Goal: Communication & Community: Answer question/provide support

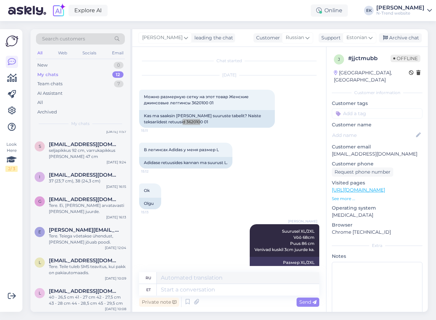
scroll to position [167, 0]
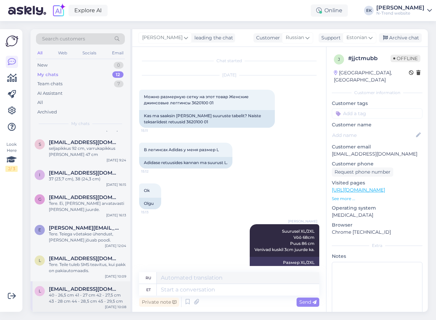
click at [84, 292] on div "40 - 26,5 cm 41 - 27 cm 42 - 27,5 cm 43 - 28 cm 44 - 28,5 cm 45 - 29,5 cm" at bounding box center [87, 298] width 77 height 12
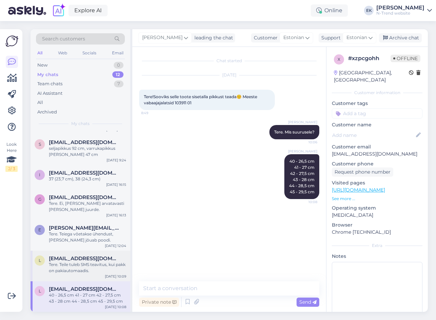
click at [88, 267] on div "Tere. Teile tuleb SMS teavitus, kui pakk on pakiautomaadis." at bounding box center [87, 267] width 77 height 12
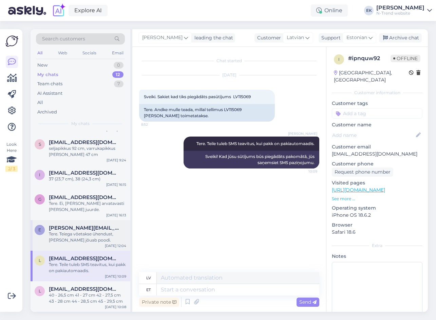
click at [87, 239] on div "Tere. Teiega võetakse ühendust, [PERSON_NAME] jõuab poodi." at bounding box center [87, 237] width 77 height 12
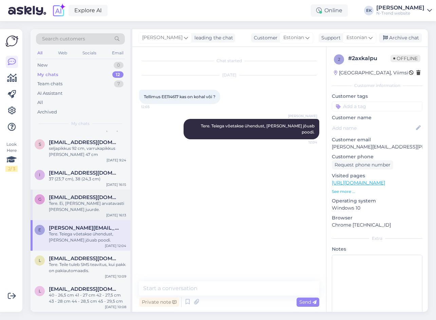
click at [81, 208] on div "Tere. Ei, [PERSON_NAME] arvatavasti [PERSON_NAME] juurde." at bounding box center [87, 206] width 77 height 12
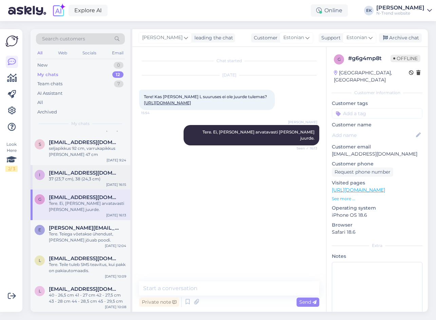
click at [76, 169] on div "i [EMAIL_ADDRESS][DOMAIN_NAME] 37 (23,7 cm), 38 (24,3 cm) [DATE] 16:15" at bounding box center [81, 177] width 100 height 24
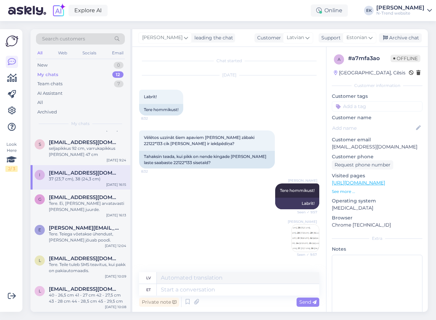
scroll to position [128, 0]
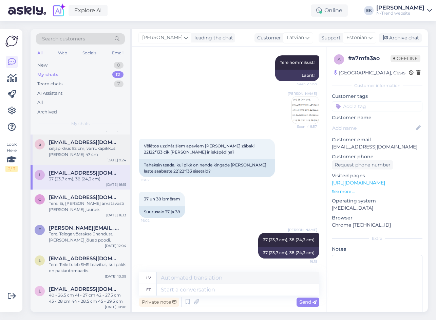
click at [75, 149] on div "seljapikkus 92 cm, varrukapikkus [PERSON_NAME] 47 cm" at bounding box center [87, 151] width 77 height 12
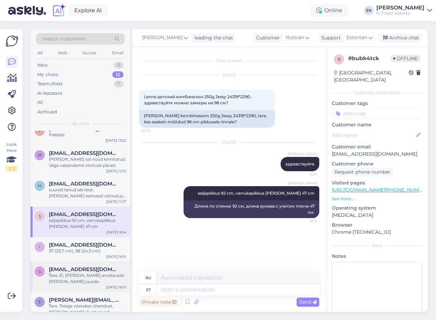
scroll to position [66, 0]
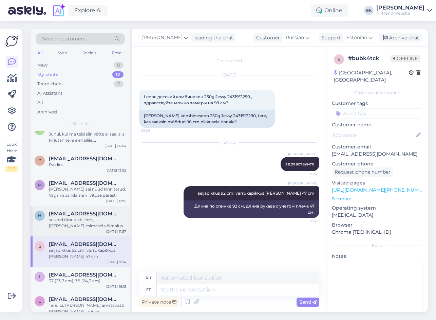
click at [83, 225] on div "suured tänud abi eest, [PERSON_NAME] esimesel võimalusel posti :)" at bounding box center [87, 223] width 77 height 12
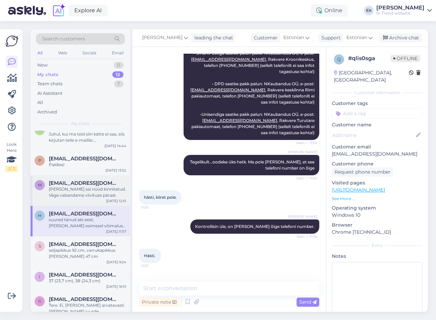
click at [82, 187] on div "[PERSON_NAME] sai nüüd kinnitatud. Väga vabandame viivituse pärast." at bounding box center [87, 192] width 77 height 12
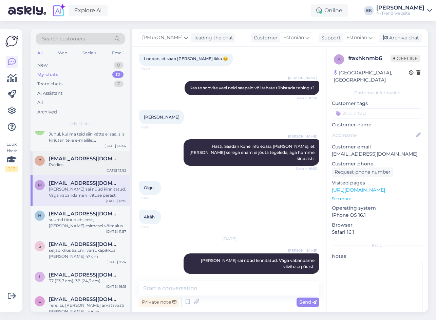
click at [74, 164] on div "Paldies!" at bounding box center [87, 165] width 77 height 6
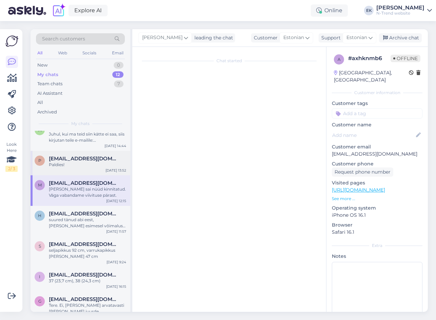
scroll to position [279, 0]
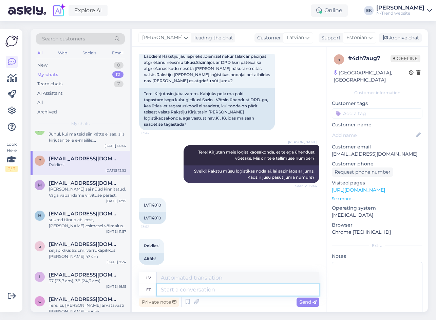
click at [184, 290] on textarea at bounding box center [238, 290] width 163 height 12
type textarea "Tere."
type textarea "Sveiki."
type textarea "Tere"
type textarea "Sveiki"
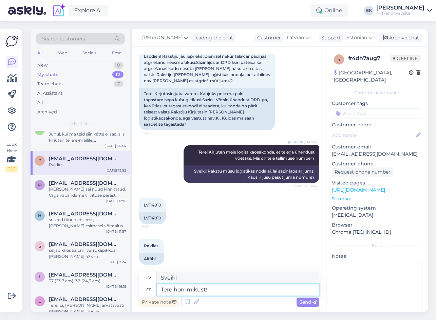
type textarea "Tere hommikust!"
type textarea "Labrīt!"
type textarea "Tere hommikust! Kas sa"
type textarea "Labrīt! Ir"
type textarea "Tere hommikust! Kas saite"
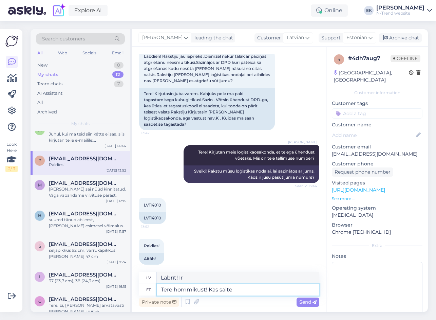
type textarea "Labrīt! Vai saņēmāt?"
type textarea "Tere hommikust! Kas saite tagastuskoodi"
type textarea "Labrīt! Vai saņēmāt atmaksas kodu?"
type textarea "Tere hommikust! Kas saite tagastuskoodi kätte?"
type textarea "Labrīt! Vai saņēmāt atgriešanas kodu?"
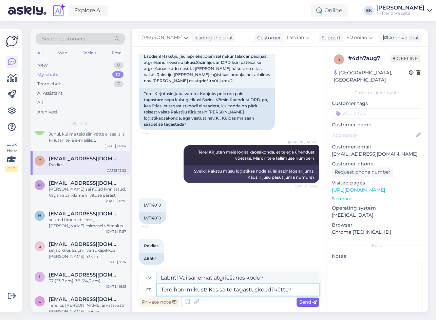
type textarea "Tere hommikust! Kas saite tagastuskoodi kätte?"
click at [307, 303] on span "Send" at bounding box center [307, 302] width 17 height 6
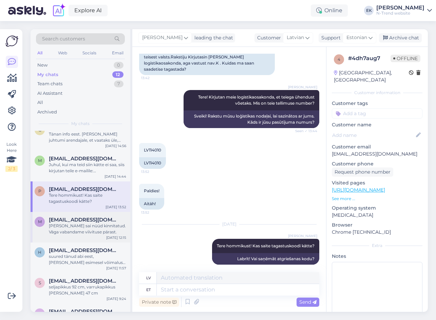
scroll to position [0, 0]
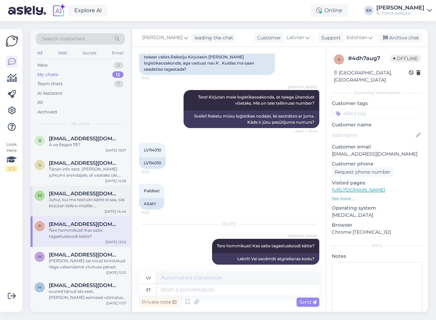
click at [79, 198] on div "Juhul, kui ma teid siin kätte ei saa, siis kirjutan teile e-mailile: [EMAIL_ADD…" at bounding box center [87, 203] width 77 height 12
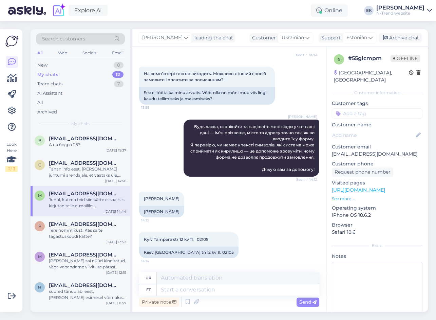
scroll to position [425, 0]
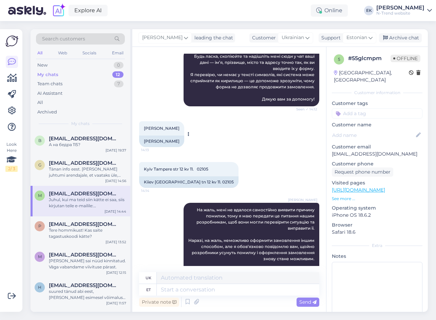
drag, startPoint x: 144, startPoint y: 129, endPoint x: 182, endPoint y: 129, distance: 38.4
click at [180, 129] on span "[PERSON_NAME]" at bounding box center [162, 128] width 36 height 5
drag, startPoint x: 182, startPoint y: 130, endPoint x: 240, endPoint y: 165, distance: 67.6
click at [240, 165] on div "Kyiv Tampere str 12 kv 11. 02105 14:14 Kiiev [GEOGRAPHIC_DATA] tn 12 kv 11. 021…" at bounding box center [229, 174] width 180 height 41
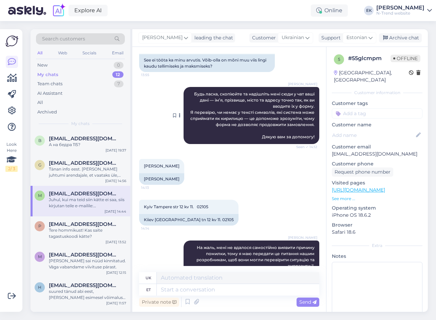
scroll to position [392, 0]
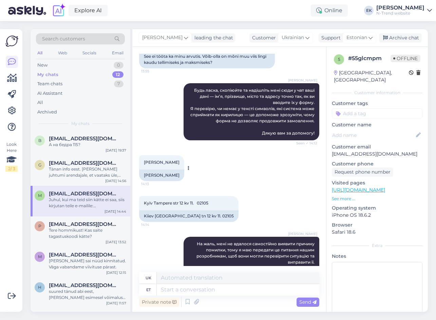
drag, startPoint x: 145, startPoint y: 162, endPoint x: 182, endPoint y: 163, distance: 37.0
click at [180, 163] on span "[PERSON_NAME]" at bounding box center [162, 162] width 36 height 5
copy span "[PERSON_NAME]"
drag, startPoint x: 144, startPoint y: 203, endPoint x: 209, endPoint y: 203, distance: 64.5
click at [208, 203] on span "Kyiv Tampere str 12 kv 11. 02105" at bounding box center [176, 202] width 65 height 5
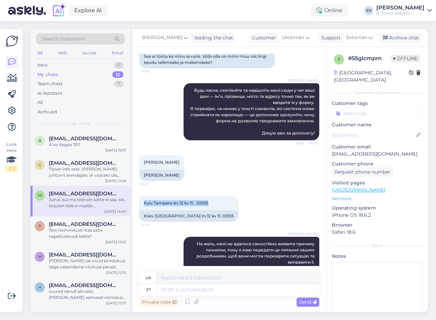
copy span "Kyiv Tampere str 12 kv 11. 02105"
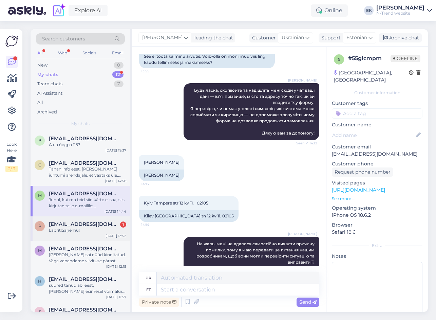
click at [85, 230] on div "Labrīt!Saņēmu!" at bounding box center [87, 230] width 77 height 6
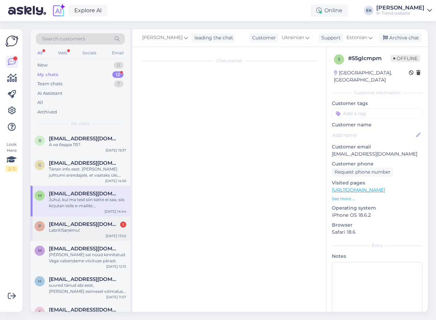
scroll to position [375, 0]
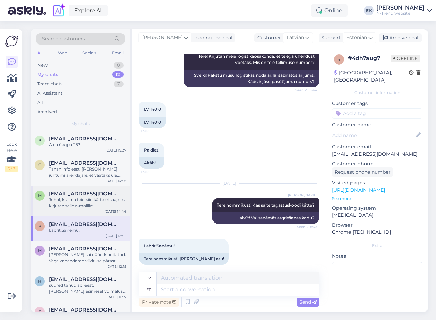
click at [73, 202] on div "Juhul, kui ma teid siin kätte ei saa, siis kirjutan teile e-mailile: [EMAIL_ADD…" at bounding box center [87, 203] width 77 height 12
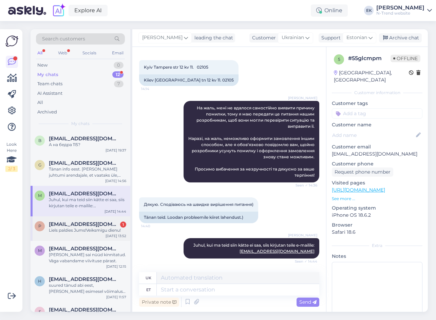
click at [90, 228] on div "Liels paldies Jums!Veiksmīgu dienu!" at bounding box center [87, 230] width 77 height 6
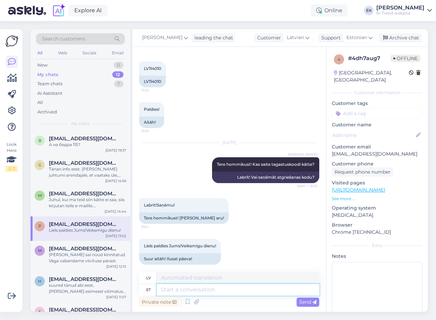
click at [170, 290] on textarea at bounding box center [238, 290] width 163 height 12
type textarea "Ilusat"
type textarea "Skaisti"
type textarea "Ilusat päeva t"
type textarea "Lai jauka diena"
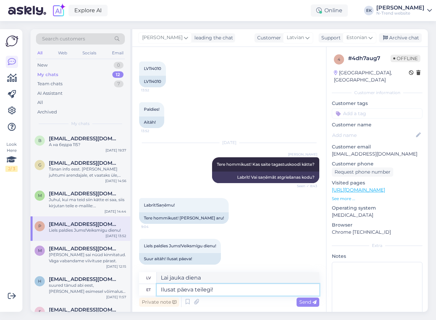
type textarea "Ilusat päeva teilegi!"
type textarea "[PERSON_NAME] jauka [PERSON_NAME] tev!"
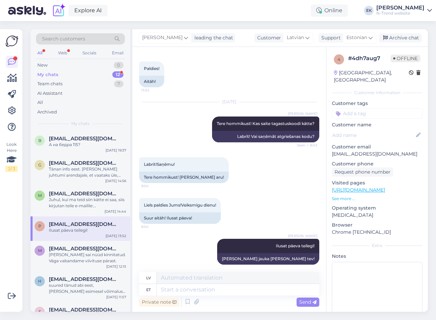
click at [57, 75] on div "My chats" at bounding box center [47, 74] width 21 height 7
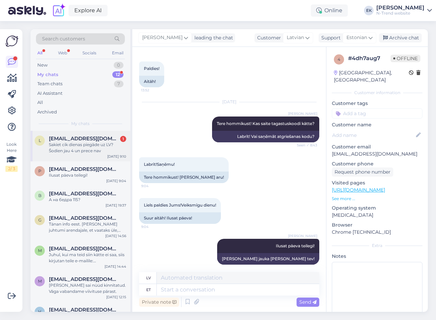
click at [75, 149] on div "Sakiet cik dienas piegāde uz LV? Šodien jau 4 un prece nav" at bounding box center [87, 148] width 77 height 12
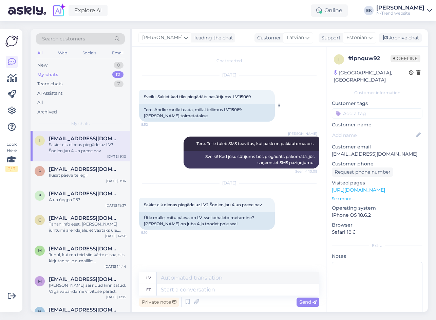
click at [234, 109] on div "Tere. Andke mulle teada, millal tellimus LV115069 [PERSON_NAME] toimetatakse." at bounding box center [207, 113] width 136 height 18
copy div "LV115069"
click at [166, 290] on textarea at bounding box center [238, 290] width 163 height 12
type textarea "Tere."
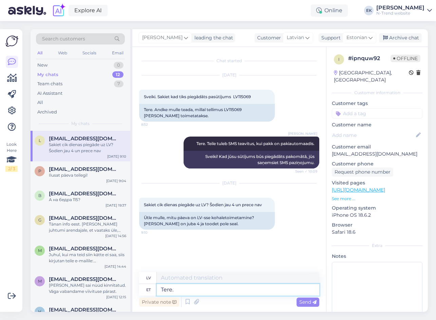
type textarea "Sveiki."
type textarea "Tere. Teie"
type textarea "Sveiki. Ar cieņu"
type textarea "Tere. Teie [PERSON_NAME]"
type textarea "Sveiki. Jūsu preces."
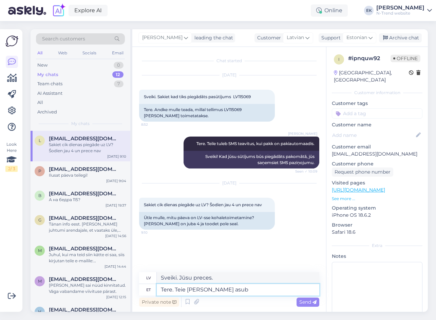
type textarea "Tere. Teie [PERSON_NAME] asub e"
type textarea "Sveiki. [PERSON_NAME] ir atrasta."
type textarea "Tere. Teie [PERSON_NAME] asub erinevates"
type textarea "Sveiki. Jūsu preces atrodas dažādās vietās."
type textarea "Tere. Teie [PERSON_NAME] asub erinevates ladudes ja"
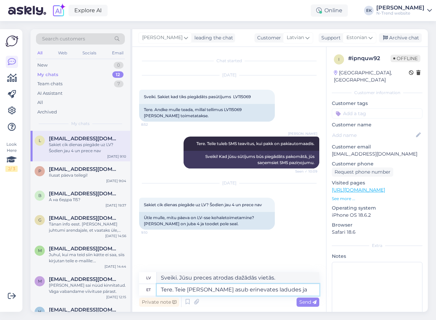
type textarea "Sveiki. Jūsu preces atrodas dažādās noliktavās."
type textarea "Tere. Teie [PERSON_NAME] asub erinevates ladudes ja s"
type textarea "Sveiki. Jūsu preces atrodas dažādās noliktavās un"
type textarea "Tere. Teie [PERSON_NAME] asub erinevates ladudes ja sellisel ju"
type textarea "Sveiki. Jūsu preces atrodas dažādās noliktavās un tamlīdzīgi."
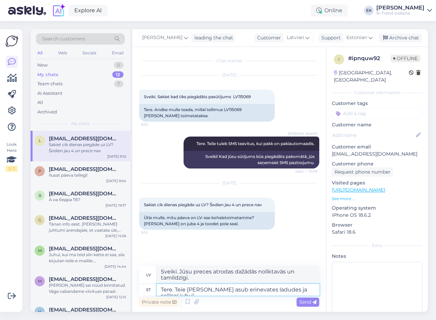
type textarea "Tere. Teie [PERSON_NAME] asub erinevates ladudes ja sellisel juhul"
type textarea "Sveiki. Jūsu preces atrodas dažādās noliktavās, un šajā gadījumā"
paste textarea "[PERSON_NAME] valitud tooted asuvad erinevates ladudes võib tarneaeg pikeneda k…"
type textarea "Tere. Teie [PERSON_NAME] asub erinevates ladudes ja sellisel juhul [PERSON_NAME…"
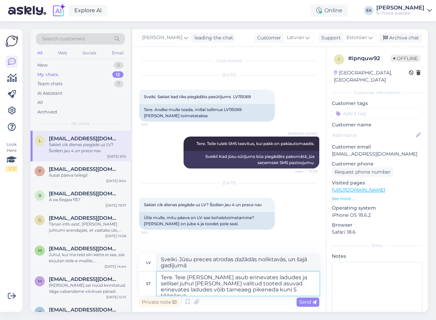
type textarea "Sveiki. Jūsu preces atrodas dažādās noliktavās, un šajā gadījumā, [PERSON_NAME]…"
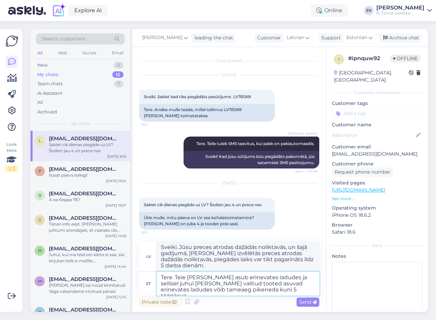
drag, startPoint x: 162, startPoint y: 284, endPoint x: 293, endPoint y: 282, distance: 131.1
click at [293, 282] on textarea "Tere. Teie [PERSON_NAME] asub erinevates ladudes ja sellisel juhul [PERSON_NAME…" at bounding box center [238, 284] width 163 height 24
type textarea "Tere. Teie [PERSON_NAME] asub erinevates ladudes ja sellisel juhul võib tarneae…"
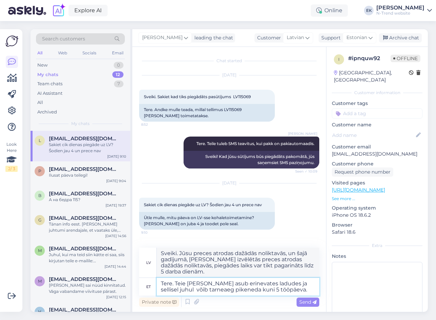
type textarea "Sveiki. Jūsu preces atrodas dažādās noliktavās, un šajā gadījumā piegādes laiks…"
click at [279, 289] on textarea "Tere. Teie [PERSON_NAME] asub erinevates ladudes ja sellisel juhul võib tarneae…" at bounding box center [238, 287] width 163 height 18
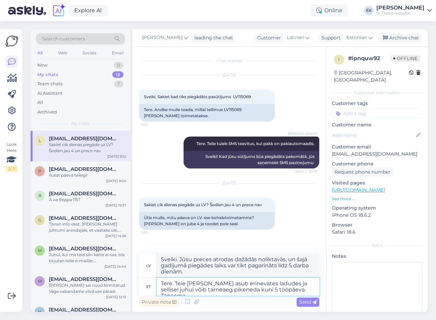
type textarea "Tere. Teie [PERSON_NAME] asub erinevates ladudes ja sellisel juhul võib tarneae…"
type textarea "Sveiki. Jūsu preces atrodas dažādās noliktavās, un šajā gadījumā piegādes laiks…"
type textarea "Tere. Teie [PERSON_NAME] asub erinevates ladudes ja sellisel juhul võib tarneae…"
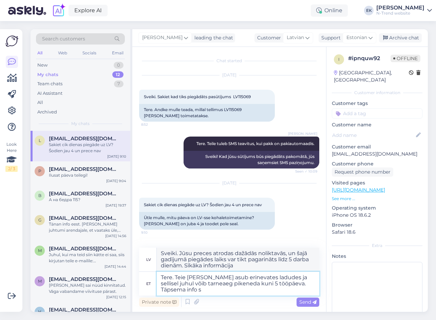
type textarea "Sveiki. Jūsu preces atrodas dažādās noliktavās, un šajā gadījumā piegādes laiks…"
type textarea "Tere. Teie [PERSON_NAME] asub erinevates ladudes ja sellisel juhul võib tarneae…"
type textarea "Sveiki. Jūsu preces atrodas dažādās noliktavās, un šajā gadījumā piegādes laiks…"
type textarea "Tere. Teie [PERSON_NAME] asub erinevates ladudes ja sellisel juhul võib tarneae…"
type textarea "Sveiki. Jūsu preces atrodas dažādās noliktavās, un šajā gadījumā piegādes laiks…"
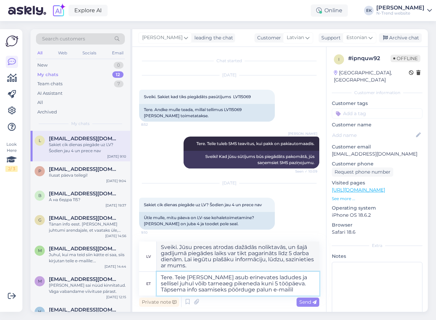
type textarea "Tere. Teie [PERSON_NAME] asub erinevates ladudes ja sellisel juhul võib tarneae…"
type textarea "Sveiki. Jūsu preces atrodas dažādās noliktavās, un šajā gadījumā piegādes laiks…"
type textarea "Tere. Teie [PERSON_NAME] asub erinevates ladudes ja sellisel juhul võib tarneae…"
type textarea "Sveiki. Jūsu preces atrodas dažādās noliktavās, un šajā gadījumā piegādes laiks…"
type textarea "Tere. Teie [PERSON_NAME] asub erinevates ladudes ja sellisel juhul võib tarneae…"
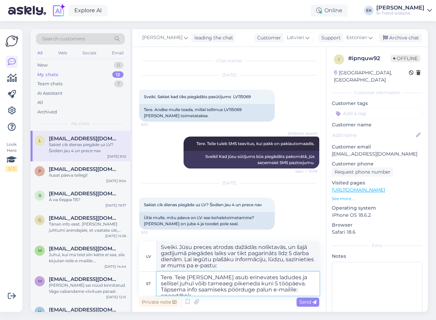
type textarea "Sveiki. Jūsu preces atrodas dažādās noliktavās, un šajā gadījumā piegādes laiks…"
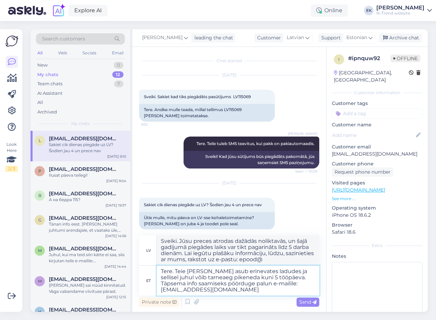
type textarea "Tere. Teie [PERSON_NAME] asub erinevates ladudes ja sellisel juhul võib tarneae…"
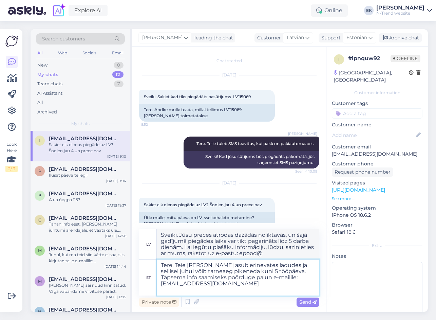
type textarea "Sveiki. Jūsu preces atrodas dažādās noliktavās, un šajā gadījumā piegādes laiks…"
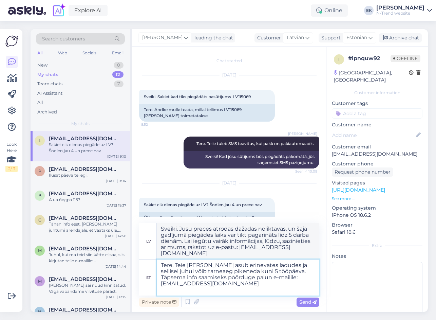
click at [190, 291] on textarea "Tere. Teie [PERSON_NAME] asub erinevates ladudes ja sellisel juhul võib tarneae…" at bounding box center [238, 277] width 163 height 36
paste textarea "[URL][DOMAIN_NAME]"
type textarea "Tere. Teie [PERSON_NAME] asub erinevates ladudes ja sellisel juhul võib tarneae…"
type textarea "Sveiki. Jūsu preces atrodas dažādās noliktavās, un šajā gadījumā piegādes laiks…"
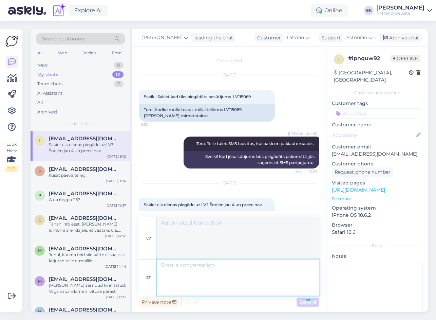
scroll to position [55, 0]
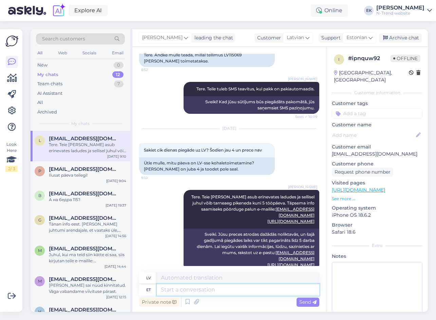
click at [217, 288] on textarea at bounding box center [238, 290] width 163 height 12
click at [364, 39] on span "Estonian" at bounding box center [357, 37] width 21 height 7
type input "lat"
drag, startPoint x: 344, startPoint y: 67, endPoint x: 332, endPoint y: 80, distance: 17.3
click at [343, 67] on link "Latvian" at bounding box center [347, 67] width 75 height 11
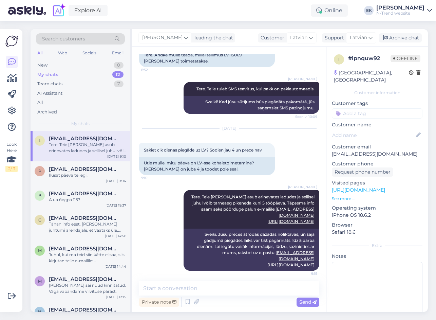
scroll to position [46, 0]
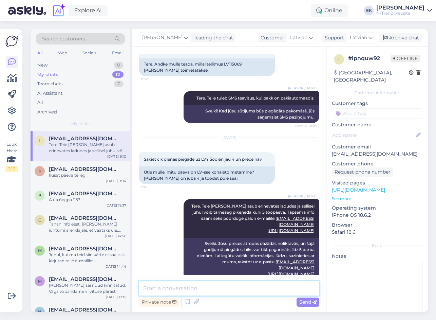
click at [220, 293] on textarea at bounding box center [229, 288] width 180 height 14
paste textarea "2.1. Preces nonāks līdz Jūsu izvēlētajam pakomātam 2 – 6 darbadienu laikā, sāko…"
type textarea "2.1. Preces nonāks līdz Jūsu izvēlētajam pakomātam 2 – 6 darbadienu laikā, sāko…"
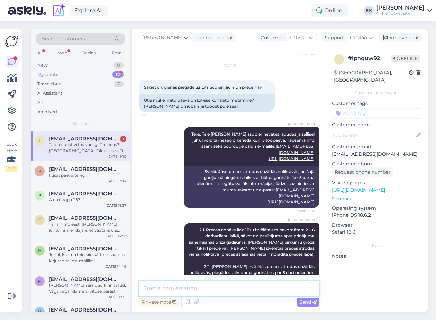
scroll to position [153, 0]
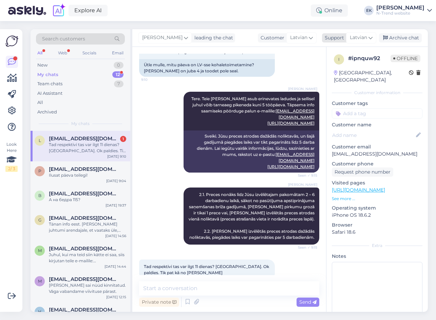
click at [365, 39] on span "Latvian" at bounding box center [358, 37] width 17 height 7
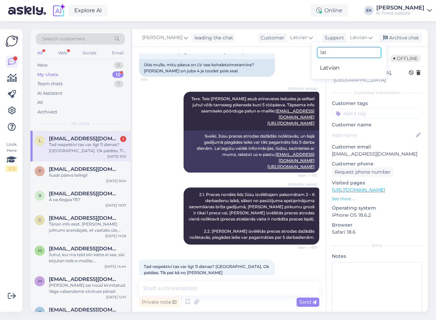
drag, startPoint x: 337, startPoint y: 54, endPoint x: 293, endPoint y: 52, distance: 44.2
click at [293, 52] on div "[PERSON_NAME] leading the chat Customer Latvian Support Latvian lat Latvian Arc…" at bounding box center [280, 170] width 296 height 283
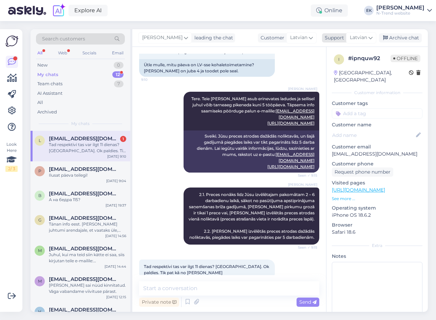
click at [361, 36] on span "Latvian" at bounding box center [358, 37] width 17 height 7
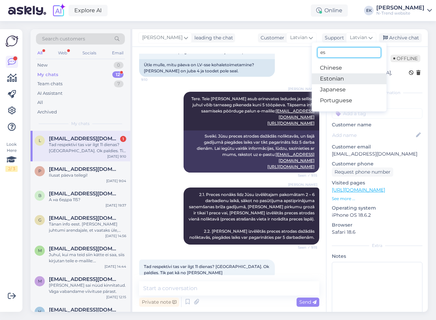
type input "es"
click at [338, 77] on link "Estonian" at bounding box center [349, 78] width 75 height 11
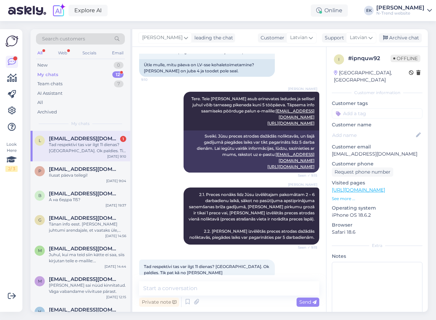
scroll to position [162, 0]
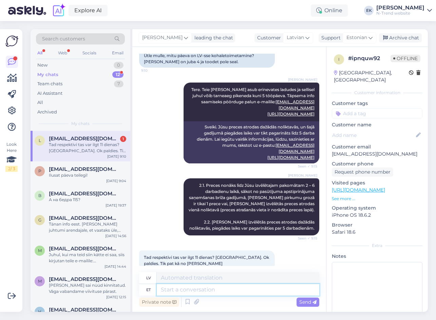
click at [172, 293] on textarea at bounding box center [238, 290] width 163 height 12
drag, startPoint x: 179, startPoint y: 252, endPoint x: 144, endPoint y: 245, distance: 35.6
click at [144, 250] on div "Tad respektivi tas var ilgt 11 dienas? [GEOGRAPHIC_DATA]. Ok paldies. Tik pat k…" at bounding box center [207, 260] width 136 height 20
copy span "Tad respektivi tas var ilgt 11 dienas? [GEOGRAPHIC_DATA]. Ok paldies. Tik pat k…"
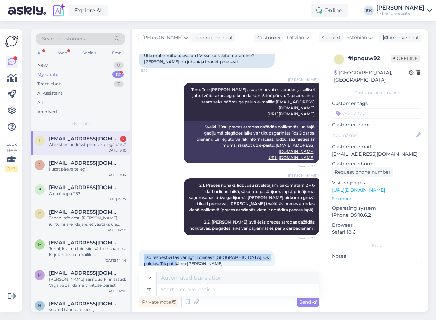
scroll to position [203, 0]
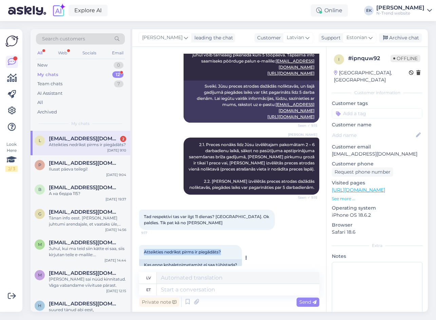
drag, startPoint x: 144, startPoint y: 240, endPoint x: 228, endPoint y: 239, distance: 83.9
click at [228, 245] on div "Atteikties nedrīkst pirms ir piegādāts? 9:18" at bounding box center [190, 252] width 103 height 14
copy span "Atteikties nedrīkst pirms ir piegādāts?"
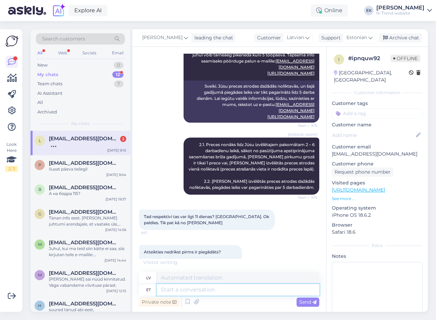
click at [234, 290] on textarea at bounding box center [238, 290] width 163 height 12
type textarea "[PERSON_NAME]"
type textarea "Ja jūs"
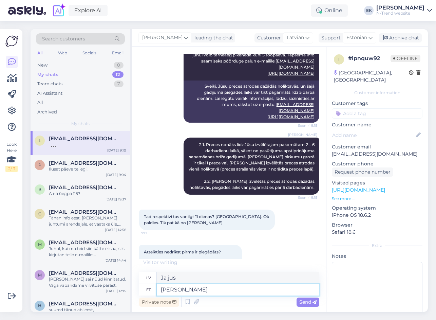
type textarea "[PERSON_NAME] o"
type textarea "[PERSON_NAME] preces"
type textarea "[PERSON_NAME] on j"
type textarea "[PERSON_NAME] prece ir"
type textarea "[PERSON_NAME] on juba t"
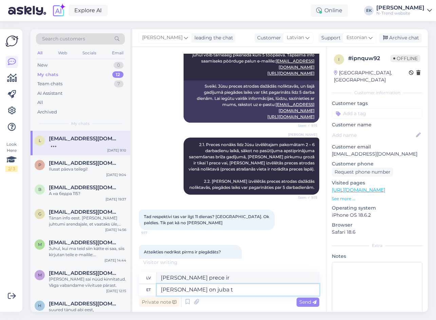
type textarea "[PERSON_NAME] prece jau ir"
type textarea "[PERSON_NAME] on juba transiid"
type textarea "[PERSON_NAME] preces jau ir tranzītā"
type textarea "[PERSON_NAME] on juba transiidis, si"
type textarea "[PERSON_NAME] preces jau ir tranzītā,"
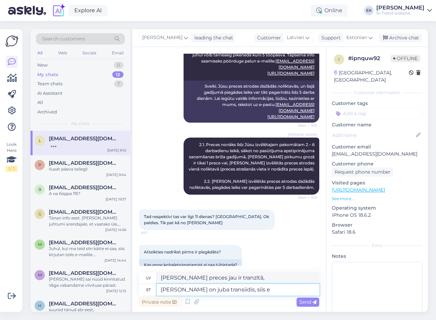
type textarea "[PERSON_NAME] on juba transiidis, siis ei"
type textarea "[PERSON_NAME] preces jau ir tranzītā, tad"
type textarea "[PERSON_NAME] on juba transiidis, siis ei s"
type textarea "[PERSON_NAME] prece jau ir [PERSON_NAME] nē"
type textarea "[PERSON_NAME] on juba transiidis, siis ei saa"
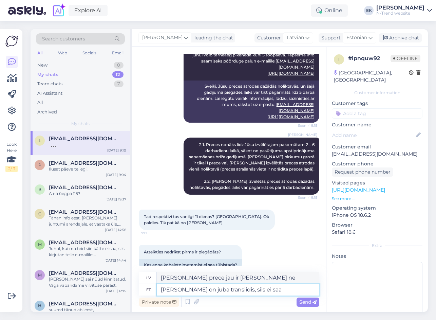
type textarea "[PERSON_NAME] prece jau ir ceļā, jūs to nevarat izdarīt."
type textarea "[PERSON_NAME] on juba transiidis, siis ei saa tühistada. K"
type textarea "[PERSON_NAME] prece jau ir ceļā, pasūtījumu nevar atcelt."
type textarea "[PERSON_NAME] on juba transiidis, siis ei saa tühistada. Kui ka"
type textarea "[PERSON_NAME] prece jau ir ceļā, jūs nevarat atcelt pasūtījumu. Ja"
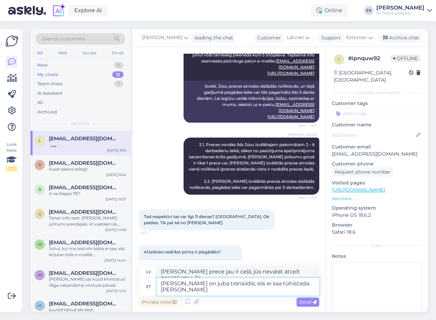
type textarea "[PERSON_NAME] on juba transiidis, siis ei saa tühistada. [PERSON_NAME]"
type textarea "[PERSON_NAME] prece jau ir ceļā, pasūtījumu nevar atcelt. [PERSON_NAME]"
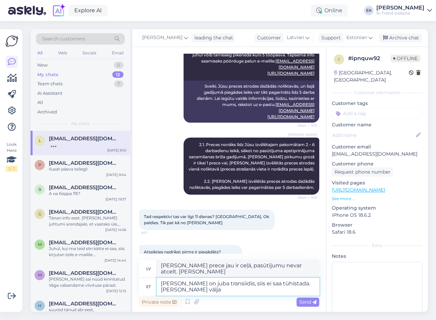
type textarea "[PERSON_NAME] on juba transiidis, siis ei saa tühistada. [PERSON_NAME] välja"
type textarea "[PERSON_NAME] prece jau ir ceļā, pasūtījumu nevar atcelt. [PERSON_NAME] vairs n…"
type textarea "[PERSON_NAME] on juba transiidis, siis ei saa tühistada. [PERSON_NAME] välja po…"
type textarea "[PERSON_NAME] prece jau ir ceļā, jūs nevarat atcelt pasūtījumu. [PERSON_NAME] v…"
type textarea "[PERSON_NAME] on juba transiidis, siis ei saa tühistada. [PERSON_NAME] välja po…"
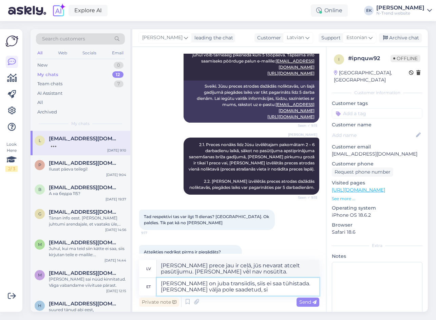
type textarea "[PERSON_NAME] prece jau ir ceļā, jūs nevarat atcelt pasūtījumu. [PERSON_NAME] v…"
type textarea "[PERSON_NAME] on juba transiidis, siis ei saa tühistada. [PERSON_NAME] välja po…"
type textarea "[PERSON_NAME] prece jau ir ceļā, jūs nevarat atcelt pasūtījumu. [PERSON_NAME] v…"
type textarea "[PERSON_NAME] on juba transiidis, siis ei saa tühistada. [PERSON_NAME] välja po…"
type textarea "[PERSON_NAME] prece jau ir ceļā, jūs nevarat atcelt pasūtījumu. [PERSON_NAME] v…"
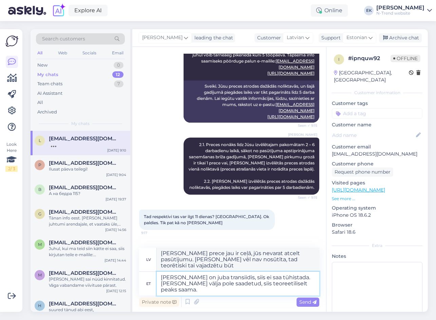
type textarea "[PERSON_NAME] on juba transiidis, siis ei saa tühistada. [PERSON_NAME] välja po…"
type textarea "[PERSON_NAME] prece jau ir ceļā, jūs nevarat atcelt pasūtījumu. [PERSON_NAME] v…"
type textarea "[PERSON_NAME] on juba transiidis, siis ei saa tühistada. [PERSON_NAME] välja po…"
type textarea "[PERSON_NAME] prece jau ir ceļā, jūs nevarat atcelt pasūtījumu. [PERSON_NAME] v…"
type textarea "[PERSON_NAME] on juba transiidis, siis ei saa tühistada. [PERSON_NAME] välja po…"
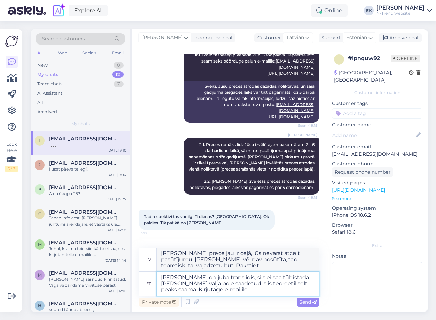
type textarea "[PERSON_NAME] prece jau ir ceļā, jūs to nevarat atcelt. [PERSON_NAME] vēl nav n…"
type textarea "[PERSON_NAME] on juba transiidis, siis ei saa tühistada. [PERSON_NAME] välja po…"
type textarea "[PERSON_NAME] prece jau ir ceļā, jūs nevarat atcelt pasūtījumu. [PERSON_NAME] v…"
type textarea "[PERSON_NAME] on juba transiidis, siis ei saa tühistada. [PERSON_NAME] välja po…"
type textarea "[PERSON_NAME] prece jau ir ceļā, jūs nevarat atcelt pasūtījumu. [PERSON_NAME] v…"
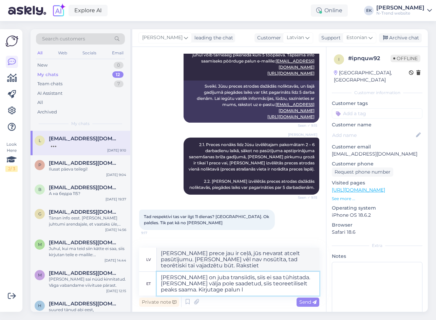
type textarea "[PERSON_NAME] on juba transiidis, siis ei saa tühistada. [PERSON_NAME] välja po…"
type textarea "[PERSON_NAME] prece jau ir ceļā, jūs nevarat to atcelt. [PERSON_NAME] vēl nav n…"
type textarea "[PERSON_NAME] on juba transiidis, siis ei saa tühistada. [PERSON_NAME] välja po…"
type textarea "[PERSON_NAME] prece jau ir ceļā, jūs nevarat atcelt pasūtījumu. [PERSON_NAME] v…"
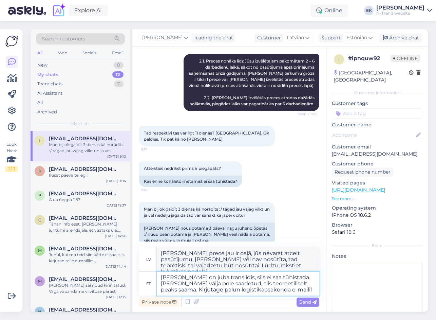
type textarea "[PERSON_NAME] on juba transiidis, siis ei saa tühistada. [PERSON_NAME] välja po…"
type textarea "[PERSON_NAME] prece jau ir ceļā, jūs nevarat atcelt pasūtījumu. [PERSON_NAME] v…"
type textarea "[PERSON_NAME] on juba transiidis, siis ei saa tühistada. [PERSON_NAME] välja po…"
type textarea "[PERSON_NAME] prece jau ir ceļā, jūs nevarat atcelt pasūtījumu. [PERSON_NAME] v…"
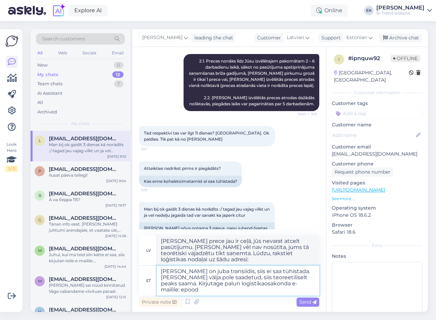
type textarea "[PERSON_NAME] on juba transiidis, siis ei saa tühistada. [PERSON_NAME] välja po…"
type textarea "[PERSON_NAME] prece jau ir ceļā, pasūtījumu nevar atcelt. [PERSON_NAME] vēl nav…"
type textarea "[PERSON_NAME] on juba transiidis, siis ei saa tühistada. [PERSON_NAME] välja po…"
type textarea "[PERSON_NAME] prece jau ir ceļā, pasūtījumu nevar atcelt. [PERSON_NAME] vēl nav…"
type textarea "[PERSON_NAME] on juba transiidis, siis ei saa tühistada. [PERSON_NAME] välja po…"
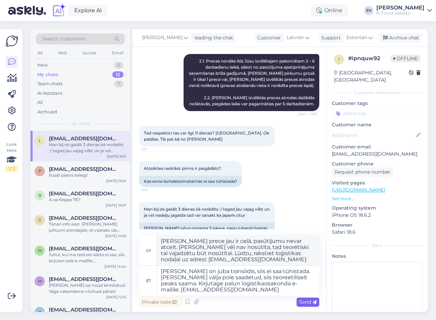
click at [307, 303] on span "Send" at bounding box center [307, 302] width 17 height 6
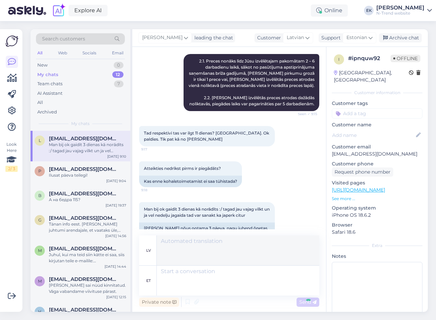
scroll to position [333, 0]
